Goal: Information Seeking & Learning: Learn about a topic

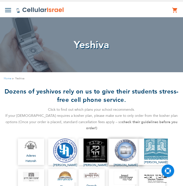
scroll to position [94, 0]
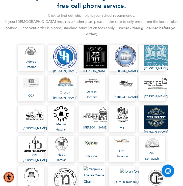
click at [135, 56] on ul "Aderes Hatorah Arzei Levanon [PERSON_NAME] [PERSON_NAME] Bircas Hatorah CCJ Cho…" at bounding box center [92, 133] width 176 height 182
click at [125, 54] on img at bounding box center [126, 56] width 24 height 24
click at [147, 53] on img at bounding box center [156, 54] width 24 height 21
click at [29, 93] on link "CCJ" at bounding box center [31, 88] width 26 height 26
click at [66, 90] on span "Chosen [PERSON_NAME]" at bounding box center [65, 95] width 24 height 11
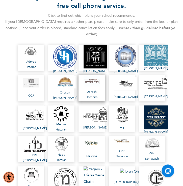
click at [94, 89] on span "Derech Hachaim" at bounding box center [92, 94] width 16 height 11
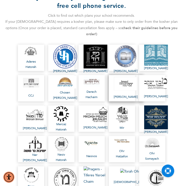
click at [129, 86] on link "[PERSON_NAME]" at bounding box center [126, 88] width 34 height 26
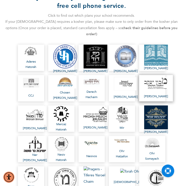
click at [153, 94] on span "[PERSON_NAME]" at bounding box center [156, 96] width 24 height 5
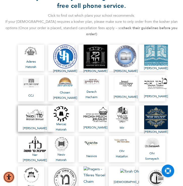
click at [38, 112] on img at bounding box center [35, 115] width 24 height 19
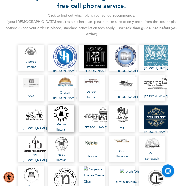
click at [63, 113] on img at bounding box center [61, 113] width 16 height 16
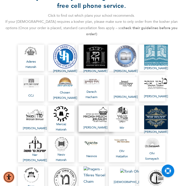
click at [90, 125] on span "[PERSON_NAME]" at bounding box center [96, 127] width 24 height 5
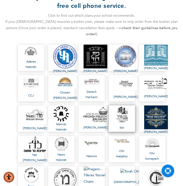
click at [124, 114] on img at bounding box center [122, 114] width 16 height 16
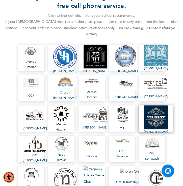
click at [149, 113] on img at bounding box center [156, 117] width 24 height 24
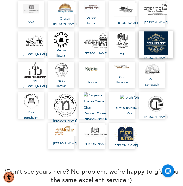
scroll to position [168, 0]
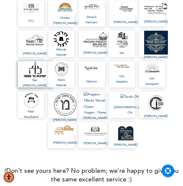
click at [34, 70] on link "Ner [PERSON_NAME]" at bounding box center [35, 74] width 34 height 26
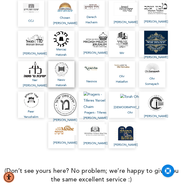
click at [58, 77] on span "Nesiv Hatorah" at bounding box center [61, 82] width 16 height 11
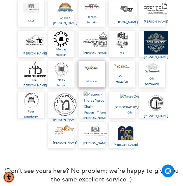
click at [96, 70] on link "Nesivos" at bounding box center [92, 74] width 26 height 26
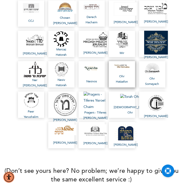
click at [121, 74] on span "Ohr Hatzafon" at bounding box center [122, 79] width 16 height 11
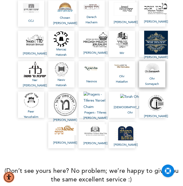
click at [151, 68] on link "Ohr Somayach" at bounding box center [152, 74] width 26 height 26
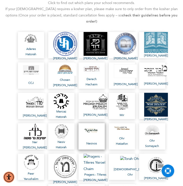
scroll to position [107, 0]
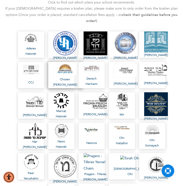
click at [61, 77] on span "Chosen [PERSON_NAME]" at bounding box center [65, 82] width 24 height 11
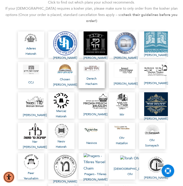
click at [93, 69] on link "Derech Hachaim" at bounding box center [92, 75] width 26 height 26
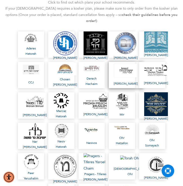
click at [123, 64] on img at bounding box center [126, 70] width 24 height 14
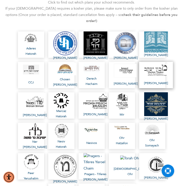
click at [150, 80] on span "[PERSON_NAME]" at bounding box center [156, 82] width 24 height 5
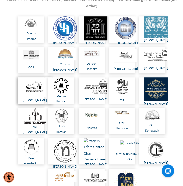
scroll to position [124, 0]
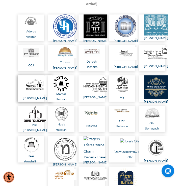
click at [35, 95] on span "[PERSON_NAME]" at bounding box center [35, 97] width 24 height 5
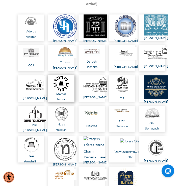
click at [64, 81] on img at bounding box center [61, 83] width 16 height 16
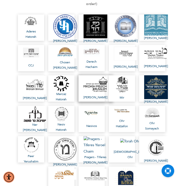
click at [90, 81] on link "[PERSON_NAME]" at bounding box center [96, 88] width 34 height 26
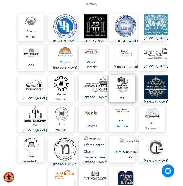
click at [118, 95] on span "Mir" at bounding box center [122, 97] width 16 height 5
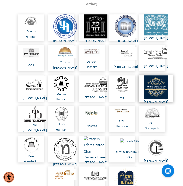
click at [148, 99] on span "[PERSON_NAME]" at bounding box center [156, 101] width 24 height 5
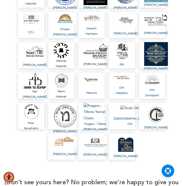
scroll to position [157, 0]
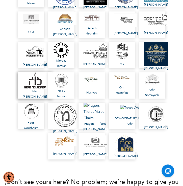
click at [31, 88] on span "Ner [PERSON_NAME]" at bounding box center [35, 93] width 24 height 11
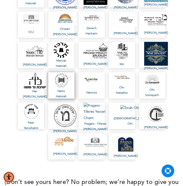
click at [61, 88] on span "Nesiv Hatorah" at bounding box center [61, 93] width 16 height 11
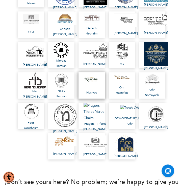
click at [93, 82] on link "Nesivos" at bounding box center [92, 85] width 26 height 26
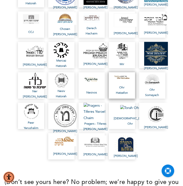
click at [126, 85] on span "Ohr Hatzafon" at bounding box center [122, 90] width 16 height 11
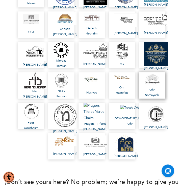
click at [148, 87] on span "Ohr Somayach" at bounding box center [152, 92] width 16 height 11
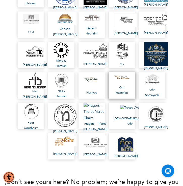
click at [118, 85] on span "Ohr Hatzafon" at bounding box center [122, 90] width 16 height 11
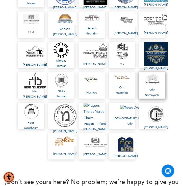
click at [149, 87] on span "Ohr Somayach" at bounding box center [152, 92] width 16 height 11
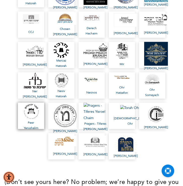
click at [36, 109] on img at bounding box center [31, 110] width 16 height 17
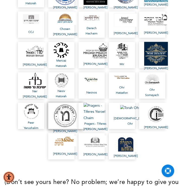
click at [59, 110] on img at bounding box center [65, 115] width 24 height 26
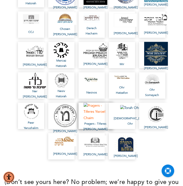
click at [94, 108] on img at bounding box center [96, 111] width 24 height 19
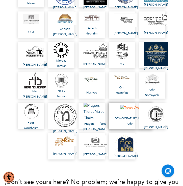
click at [129, 107] on img at bounding box center [130, 108] width 20 height 6
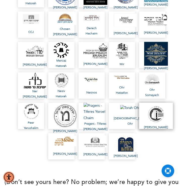
click at [154, 108] on img at bounding box center [156, 113] width 24 height 22
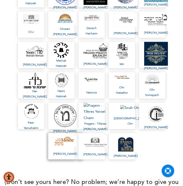
click at [64, 137] on link "[PERSON_NAME]" at bounding box center [65, 146] width 34 height 26
click at [89, 151] on span "[PERSON_NAME]" at bounding box center [96, 153] width 24 height 5
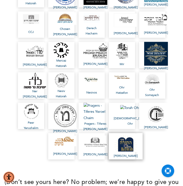
click at [116, 153] on span "[PERSON_NAME]" at bounding box center [126, 155] width 24 height 5
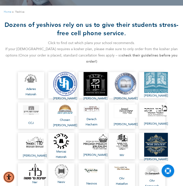
scroll to position [0, 0]
